Goal: Information Seeking & Learning: Understand process/instructions

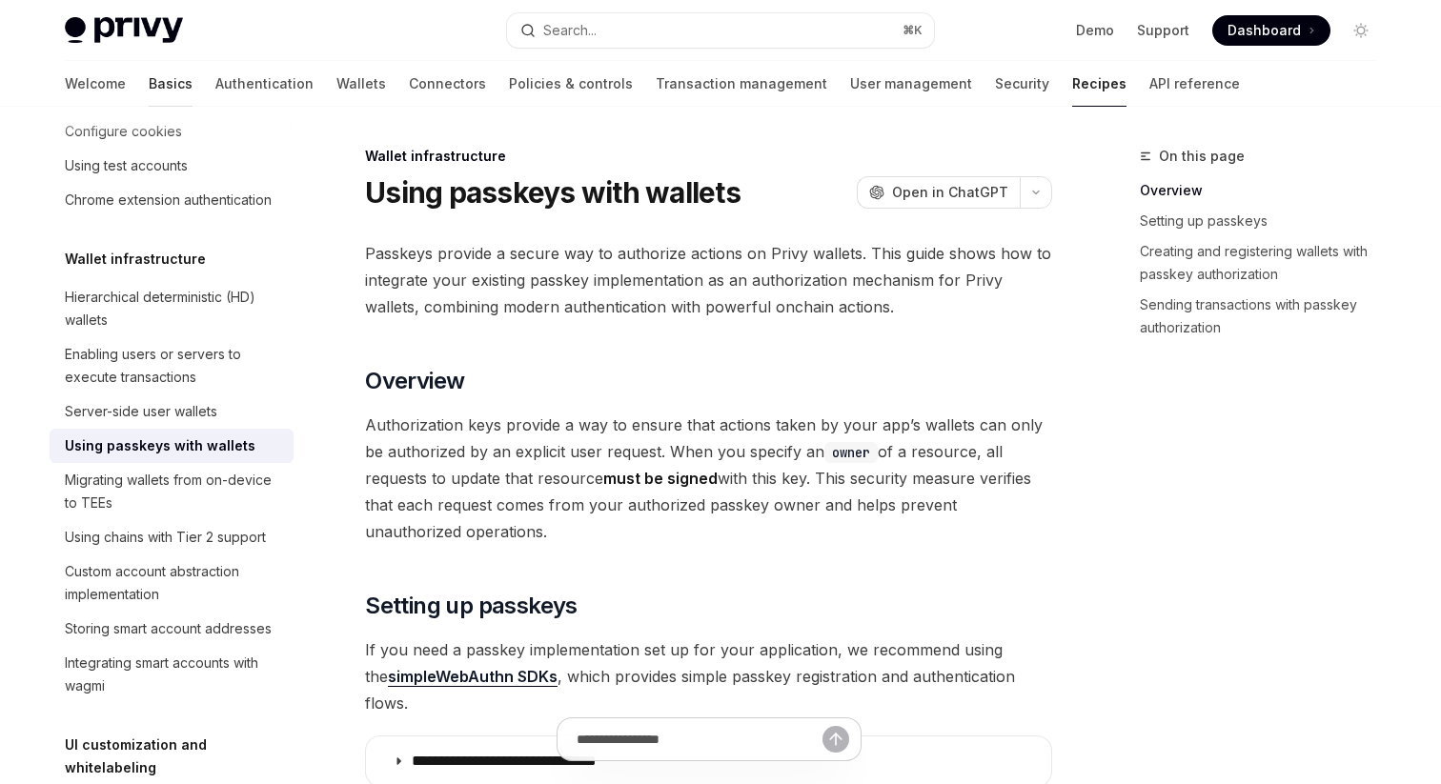
click at [149, 80] on link "Basics" at bounding box center [171, 84] width 44 height 46
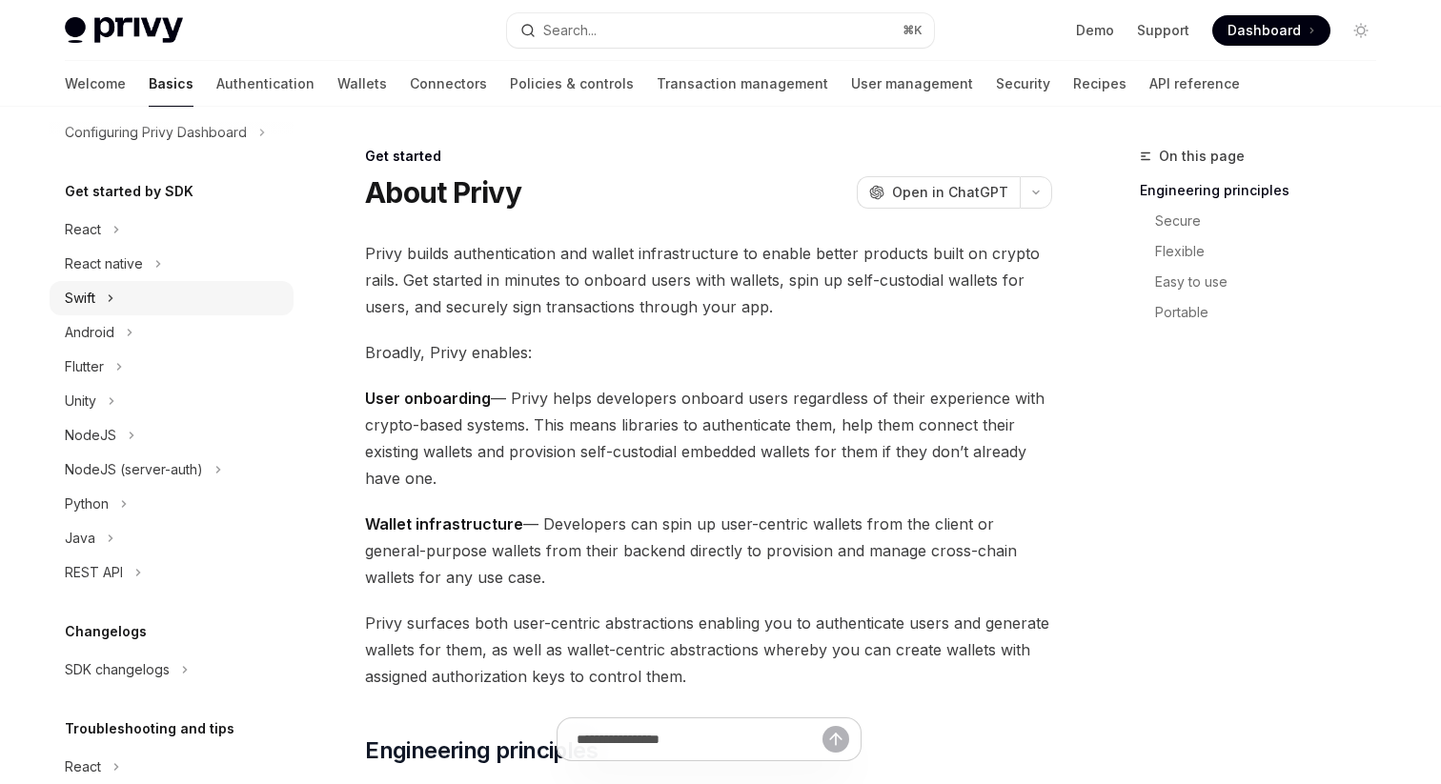
scroll to position [159, 0]
click at [96, 228] on div "React" at bounding box center [83, 227] width 36 height 23
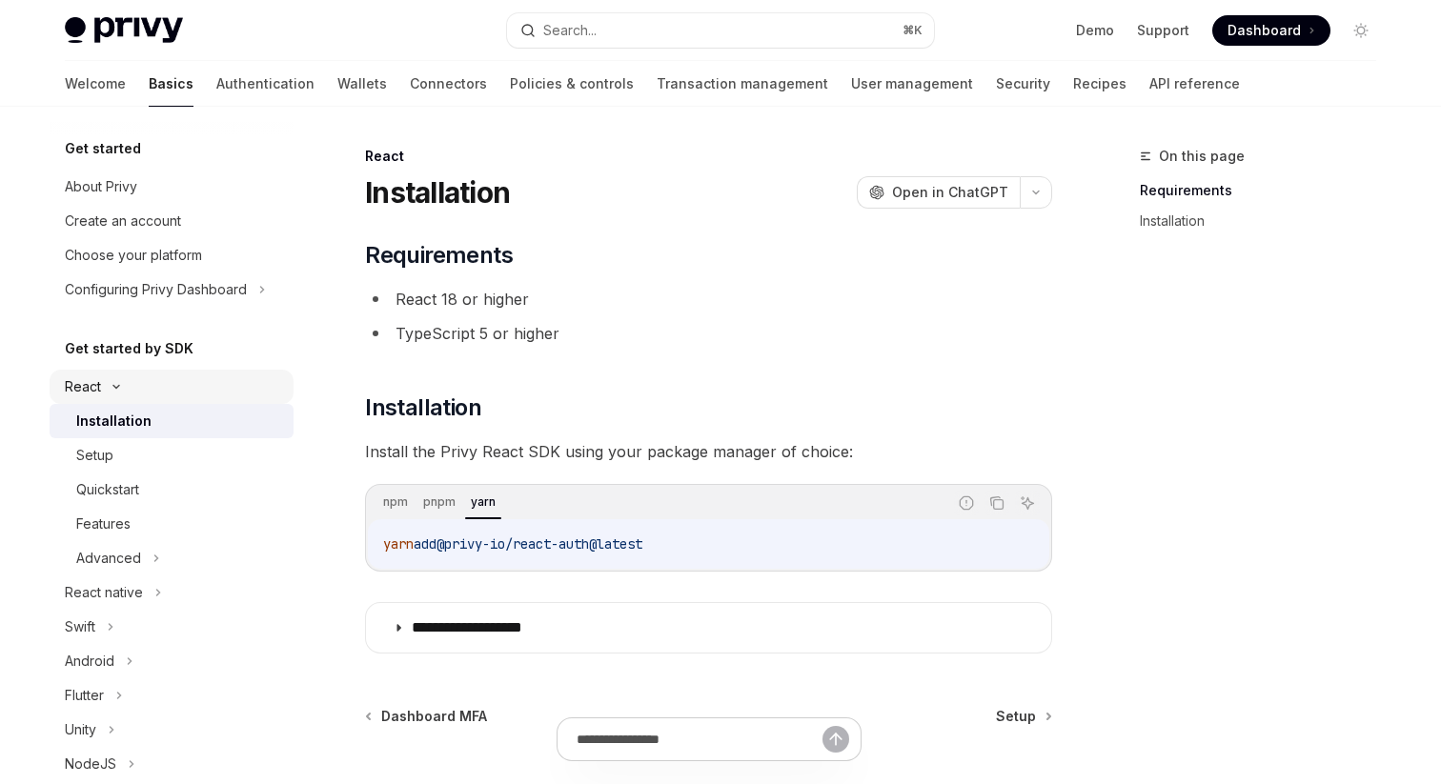
click at [119, 390] on icon at bounding box center [116, 387] width 23 height 8
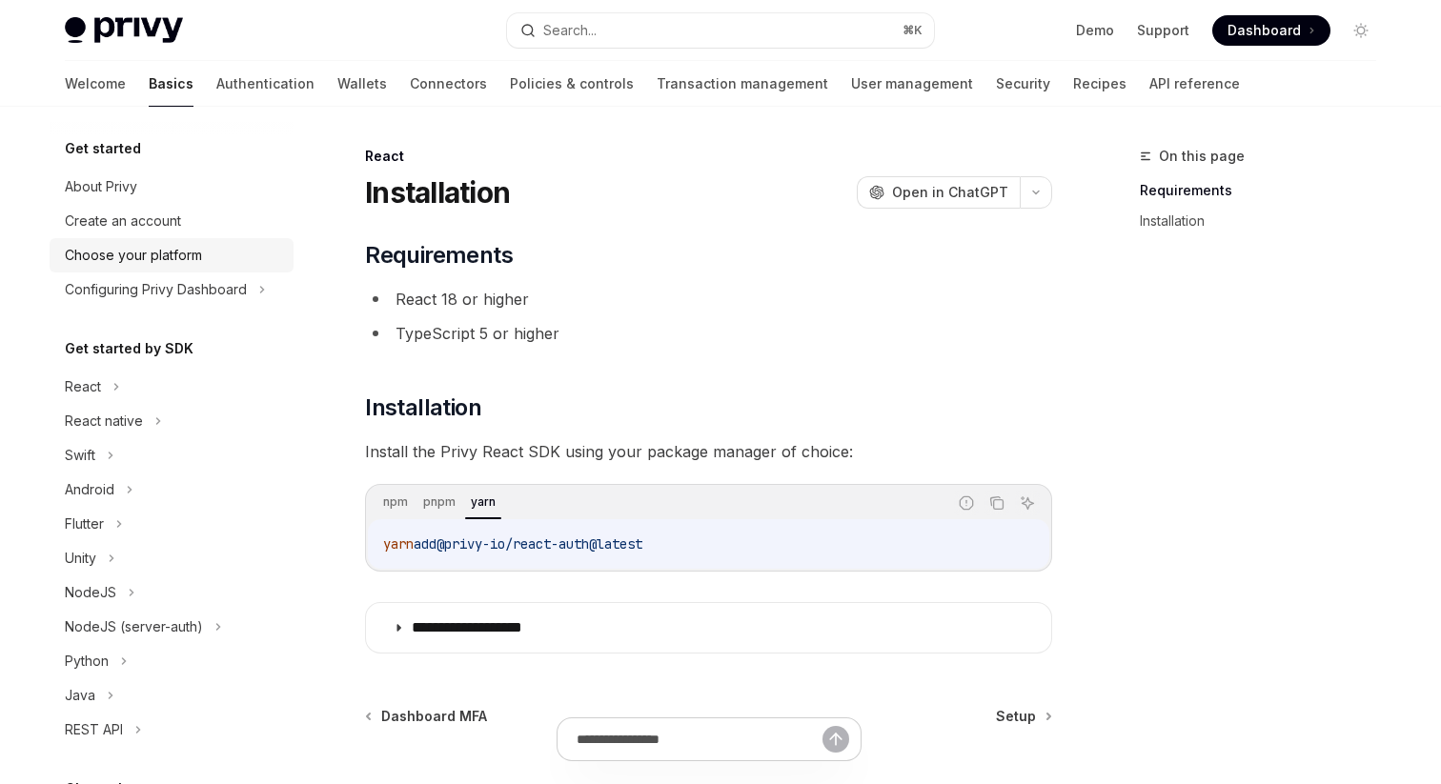
click at [126, 260] on div "Choose your platform" at bounding box center [133, 255] width 137 height 23
type textarea "*"
